Goal: Check status: Check status

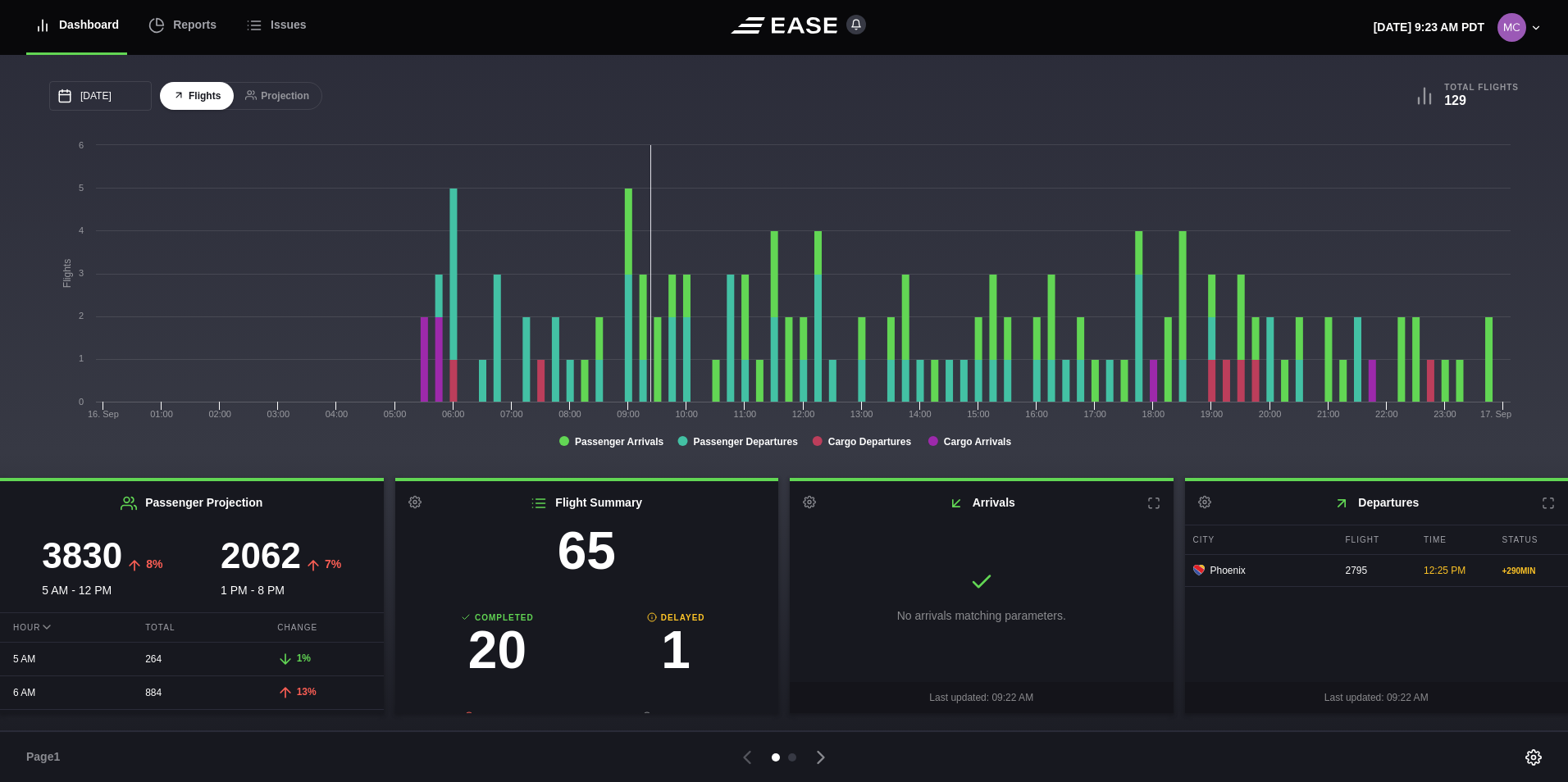
scroll to position [172, 0]
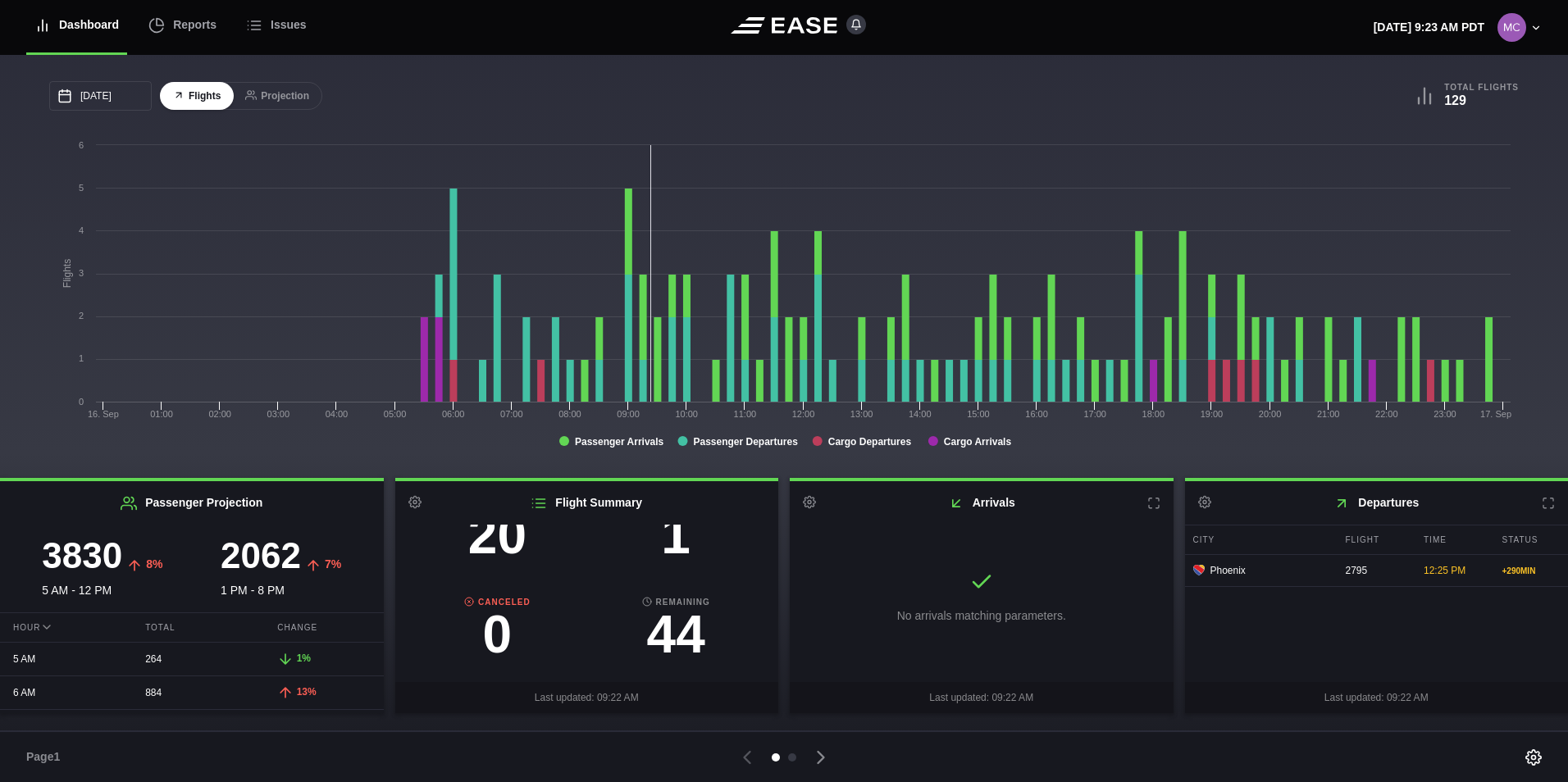
click at [665, 547] on h3 "1" at bounding box center [675, 535] width 179 height 52
select select "DELAYED"
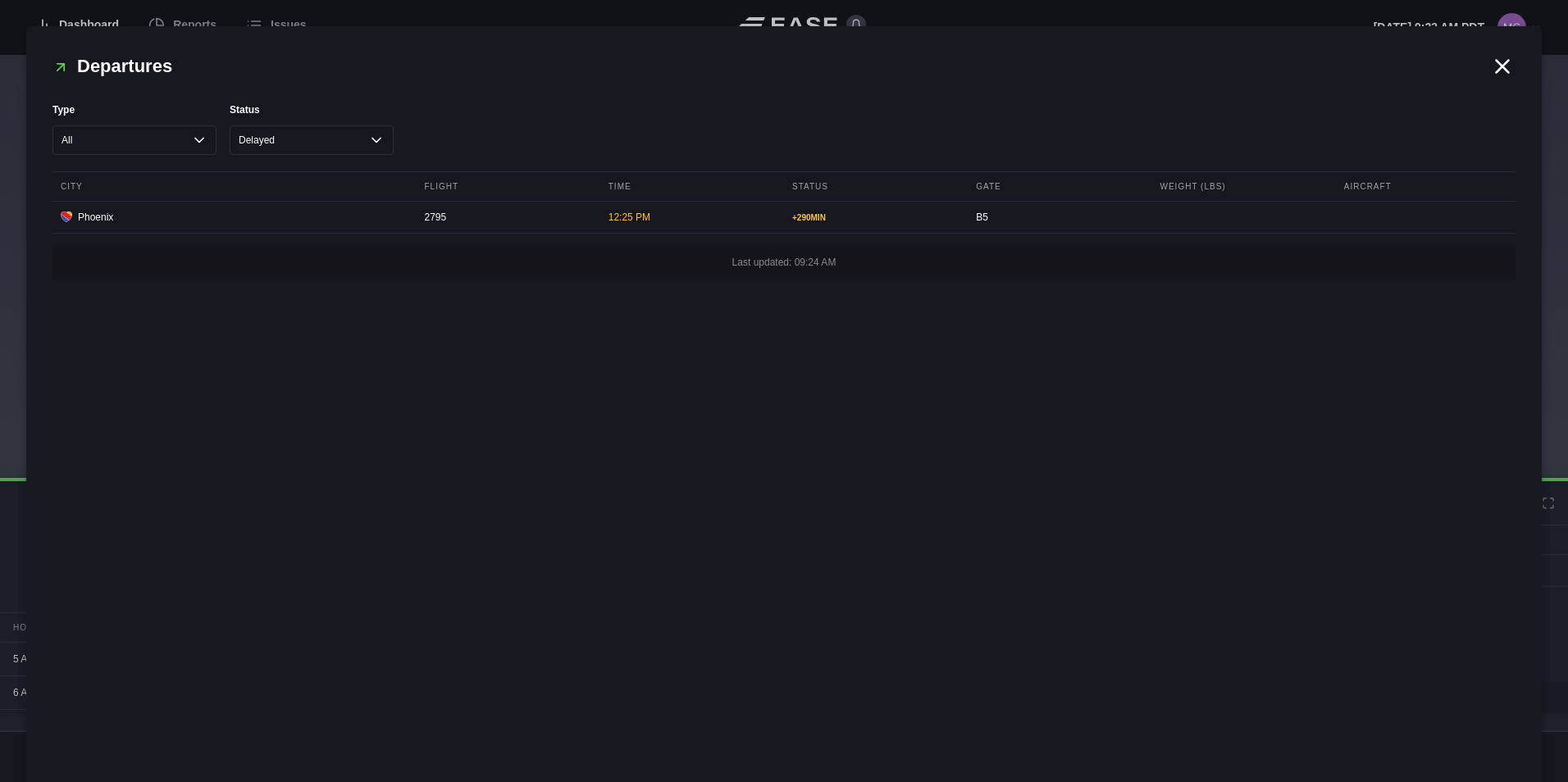
click at [1503, 78] on icon at bounding box center [1502, 67] width 25 height 25
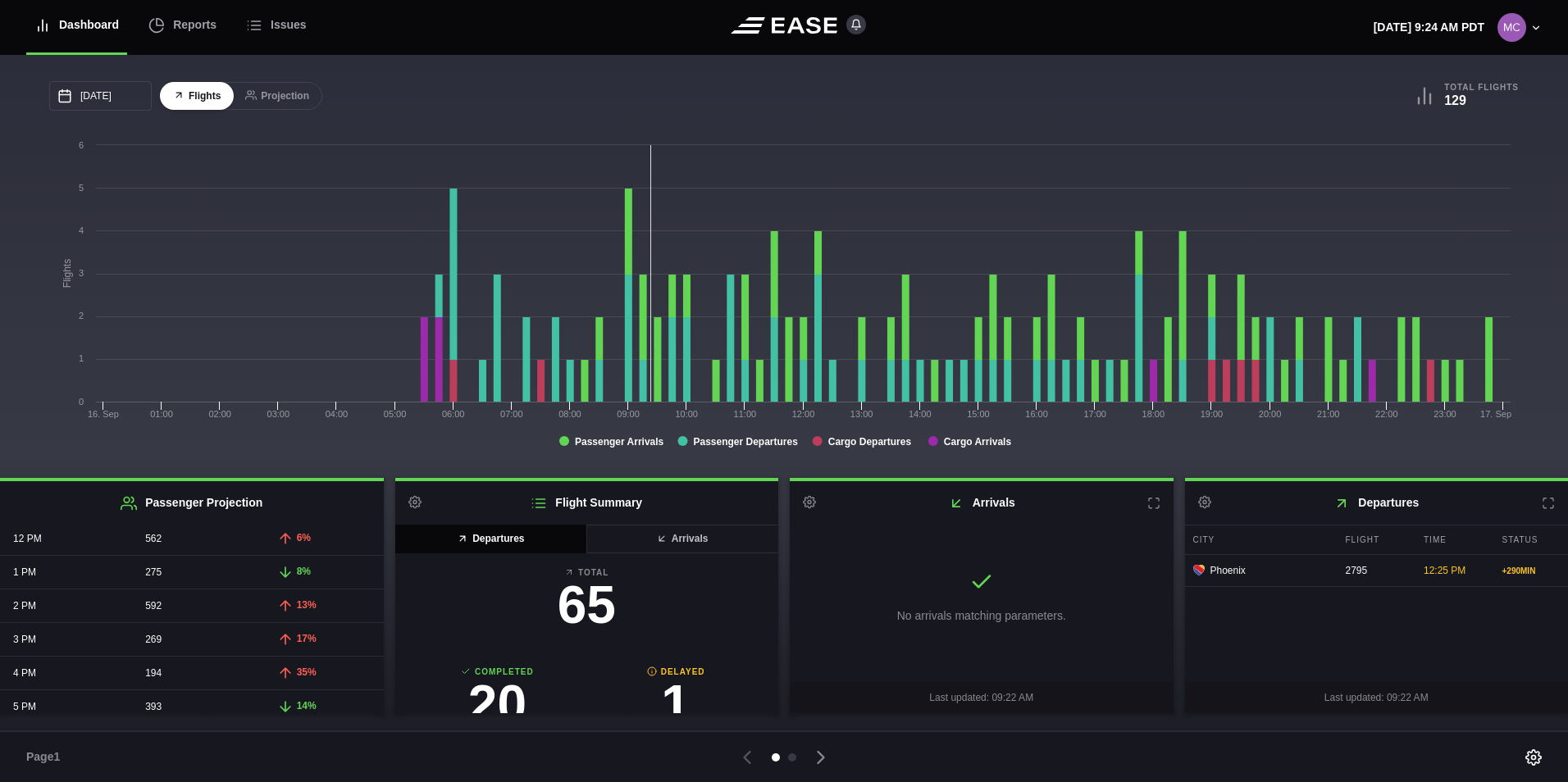
scroll to position [0, 0]
